Goal: Task Accomplishment & Management: Use online tool/utility

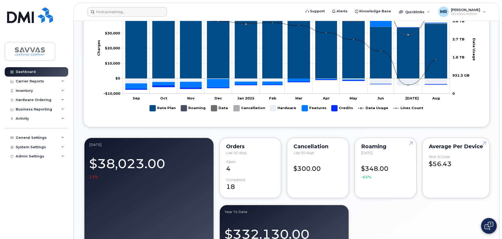
scroll to position [282, 0]
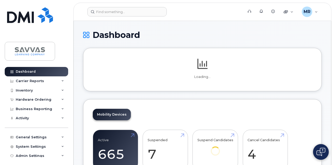
click at [115, 16] on header "Support Alerts Knowledge Base Quicklinks Suspend / Cancel Device Change SIM Car…" at bounding box center [202, 12] width 258 height 18
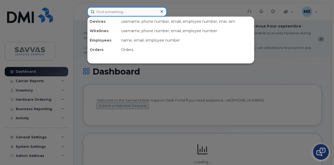
click at [121, 13] on input at bounding box center [126, 11] width 79 height 9
paste input "Guevara"
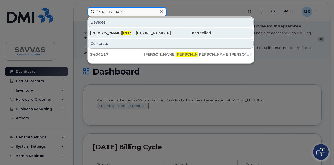
type input "Guevara"
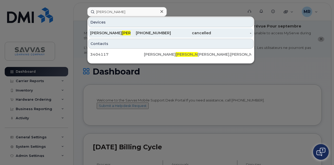
click at [154, 34] on div "540-670-3459" at bounding box center [151, 32] width 40 height 5
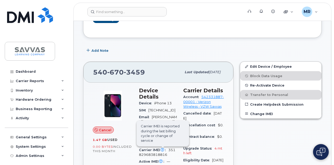
scroll to position [157, 0]
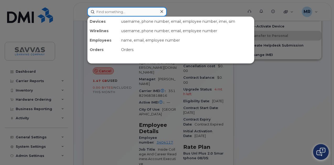
click at [130, 12] on input at bounding box center [126, 11] width 79 height 9
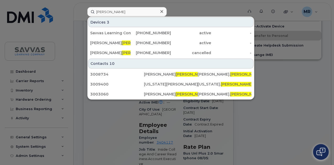
click at [116, 7] on div at bounding box center [167, 82] width 334 height 165
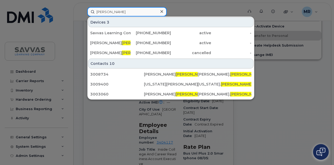
click at [117, 10] on input "harris" at bounding box center [126, 11] width 79 height 9
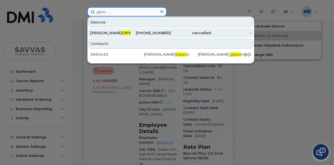
type input "gipso"
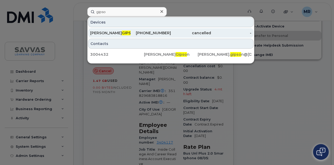
click at [131, 36] on div "DEBRA GIPSO N" at bounding box center [151, 32] width 40 height 9
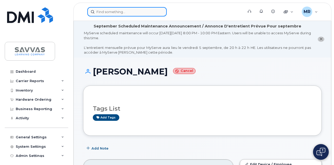
drag, startPoint x: 102, startPoint y: 12, endPoint x: 97, endPoint y: 10, distance: 5.1
click at [102, 12] on input at bounding box center [126, 11] width 79 height 9
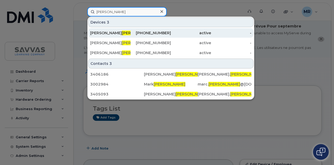
type input "nelson"
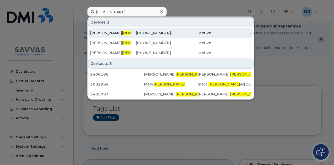
click at [128, 34] on div "SARAH NELSON" at bounding box center [110, 32] width 40 height 5
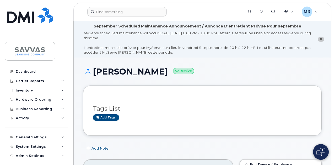
scroll to position [131, 0]
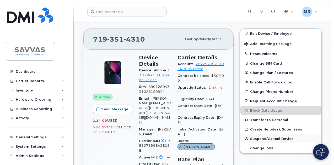
click at [277, 135] on button "Suspend/Cancel Device" at bounding box center [280, 138] width 81 height 9
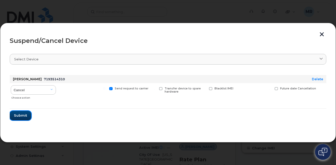
click at [21, 116] on span "Submit" at bounding box center [20, 115] width 13 height 5
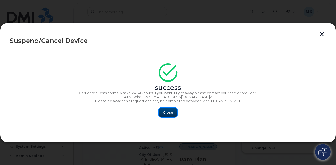
click at [164, 115] on span "Close" at bounding box center [168, 112] width 10 height 5
